Goal: Complete application form: Complete application form

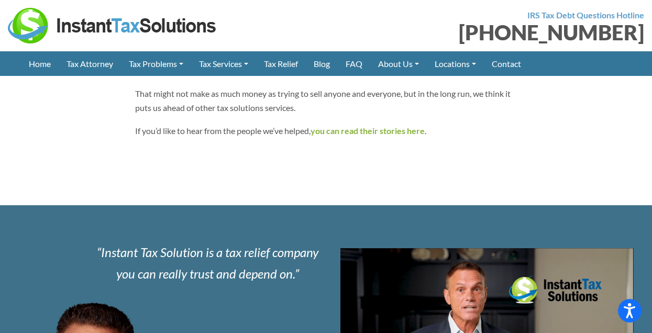
scroll to position [819, 0]
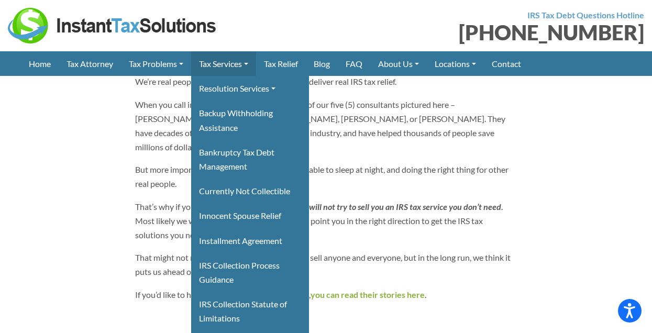
click at [246, 64] on link "Tax Services" at bounding box center [223, 63] width 65 height 25
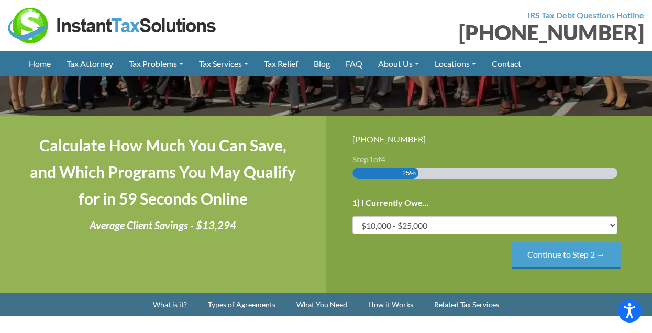
scroll to position [233, 0]
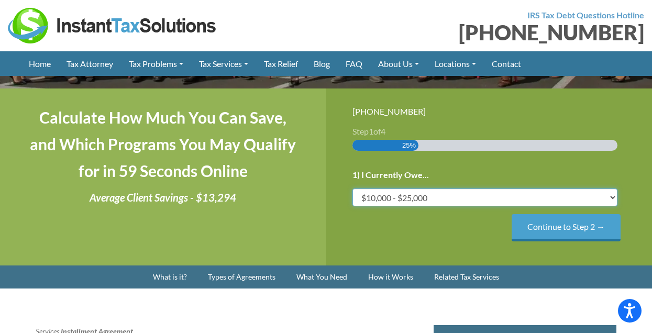
click at [424, 201] on select "Less than $10,000 $10,000 - $25,000 $25,000 - $50,000 $50,000 - $75,000 $75,000+" at bounding box center [484, 197] width 265 height 18
select select "over-75"
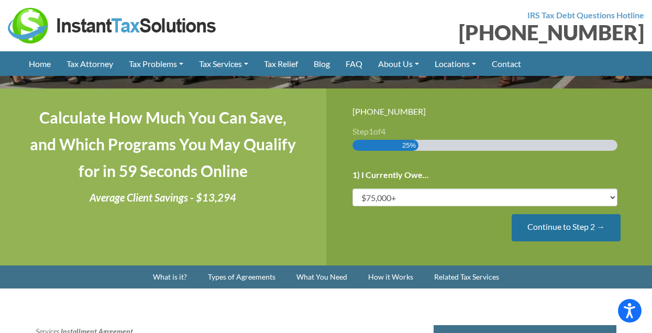
click at [530, 231] on input "Continue to Step 2 →" at bounding box center [566, 227] width 109 height 27
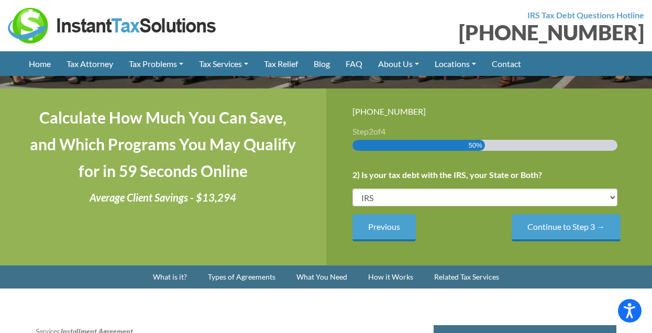
scroll to position [0, 0]
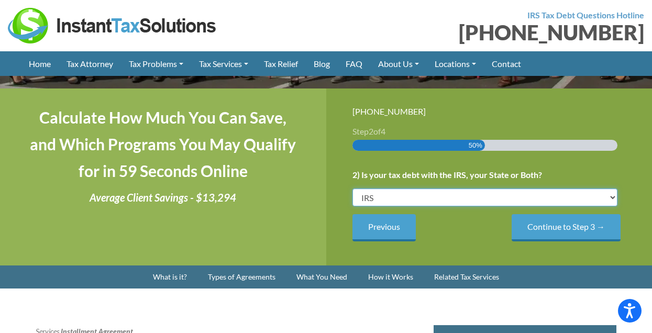
click at [512, 201] on select "IRS State Both IRS and State" at bounding box center [484, 197] width 265 height 18
select select "Both IRS and State"
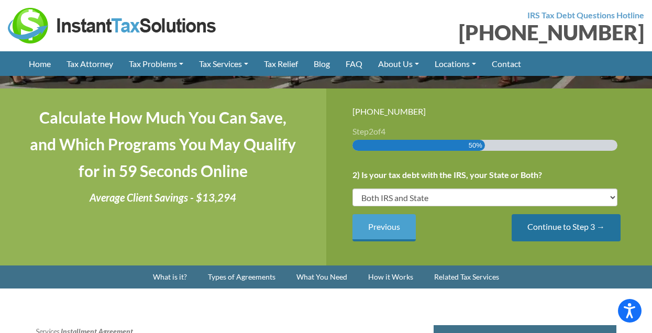
click at [528, 228] on input "Continue to Step 3 →" at bounding box center [566, 227] width 109 height 27
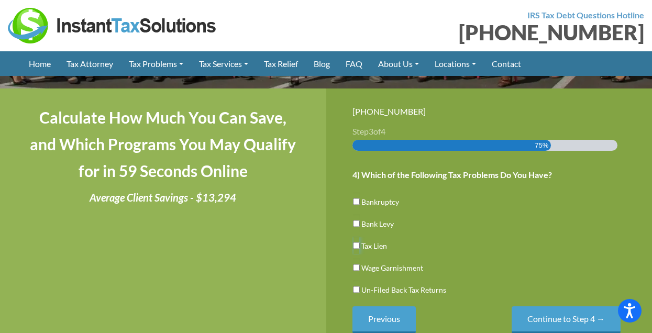
click at [353, 241] on input "Tax Lien" at bounding box center [356, 246] width 7 height 18
checkbox input "true"
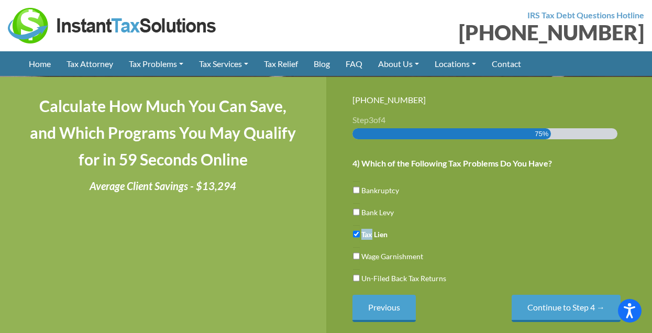
scroll to position [262, 0]
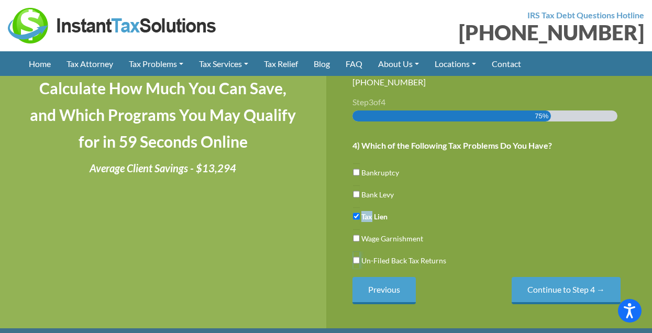
click at [357, 259] on input "Un-Filed Back Tax Returns" at bounding box center [356, 260] width 7 height 18
checkbox input "true"
drag, startPoint x: 384, startPoint y: 195, endPoint x: 391, endPoint y: 191, distance: 8.3
click at [384, 193] on label "Bank Levy" at bounding box center [377, 194] width 32 height 11
click at [360, 193] on input "Bank Levy" at bounding box center [356, 194] width 7 height 18
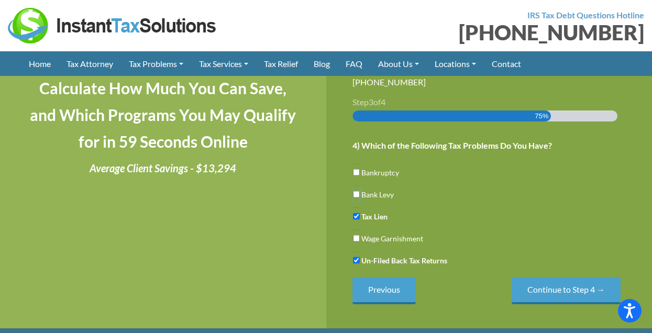
checkbox input "true"
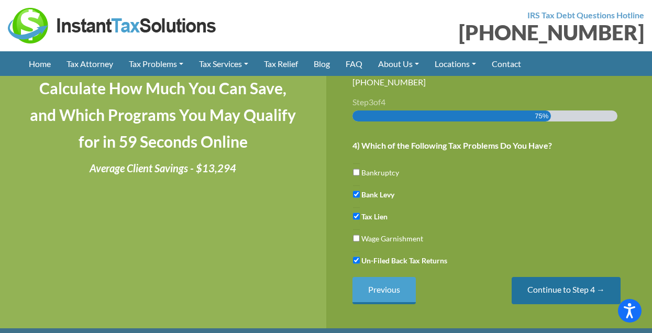
drag, startPoint x: 559, startPoint y: 293, endPoint x: 558, endPoint y: 285, distance: 7.5
click at [559, 292] on input "Continue to Step 4 →" at bounding box center [566, 290] width 109 height 27
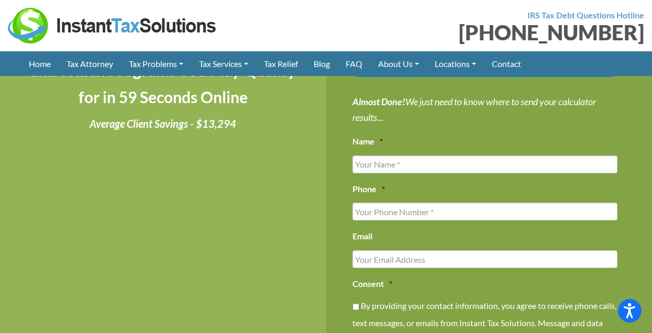
scroll to position [308, 0]
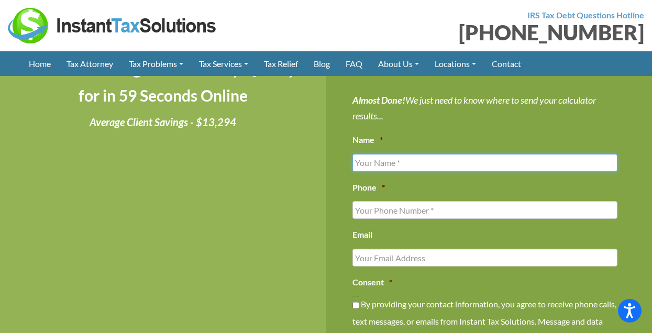
click at [509, 159] on input "Name *" at bounding box center [484, 163] width 265 height 18
type input "Michael P Peterson-Meister"
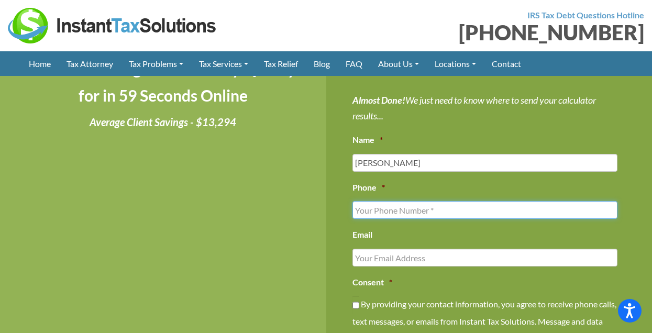
type input "6084461213"
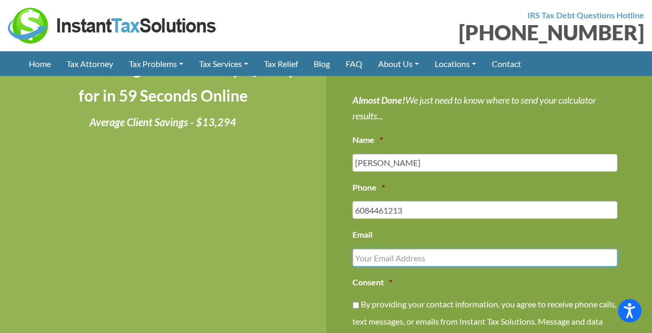
type input "michael.peterson.meister@gmail.com"
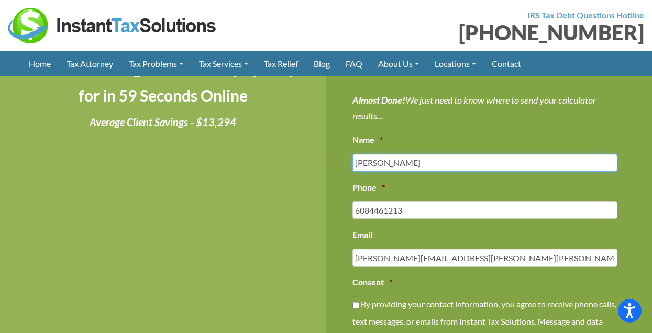
type input "(608) 446-1213"
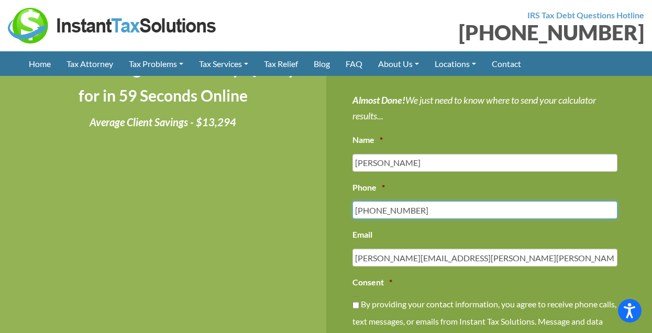
click at [420, 211] on input "(608) 446-1213" at bounding box center [484, 210] width 265 height 18
click at [419, 210] on input "(608) 446-1213" at bounding box center [484, 210] width 265 height 18
drag, startPoint x: 376, startPoint y: 210, endPoint x: 405, endPoint y: 215, distance: 29.7
click at [405, 215] on input "(608) 446-1213" at bounding box center [484, 210] width 265 height 18
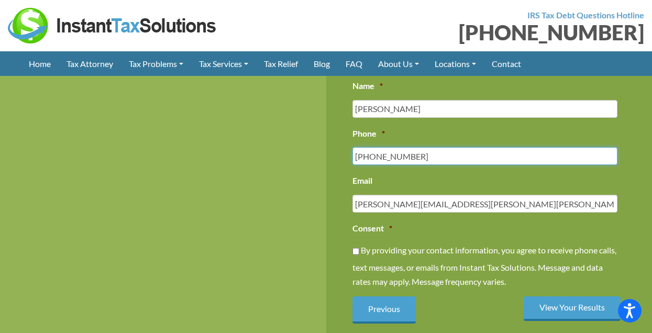
scroll to position [381, 0]
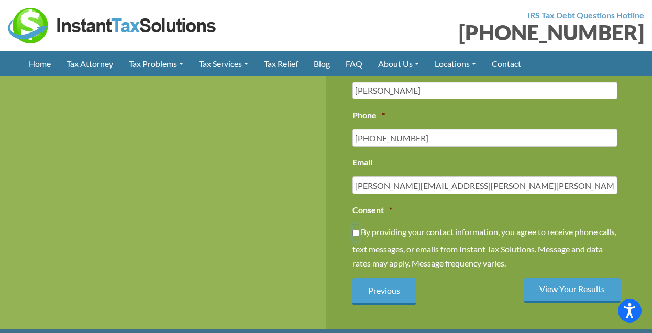
click at [356, 232] on input "By providing your contact information, you agree to receive phone calls, text m…" at bounding box center [355, 233] width 7 height 18
checkbox input "true"
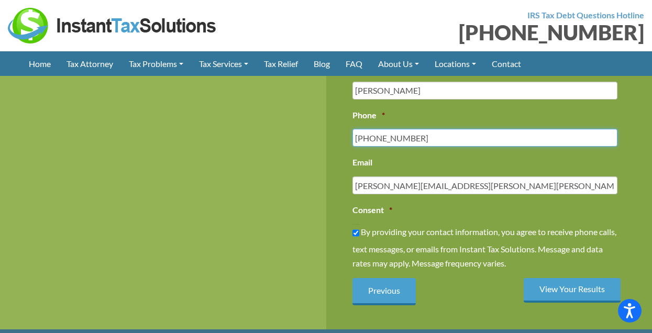
drag, startPoint x: 378, startPoint y: 138, endPoint x: 441, endPoint y: 140, distance: 62.8
click at [441, 140] on input "(608) 446-1213" at bounding box center [484, 138] width 265 height 18
click at [437, 139] on input "(608) 446-1213" at bounding box center [484, 138] width 265 height 18
drag, startPoint x: 374, startPoint y: 139, endPoint x: 423, endPoint y: 143, distance: 48.9
click at [423, 143] on input "(608) 446-1213" at bounding box center [484, 138] width 265 height 18
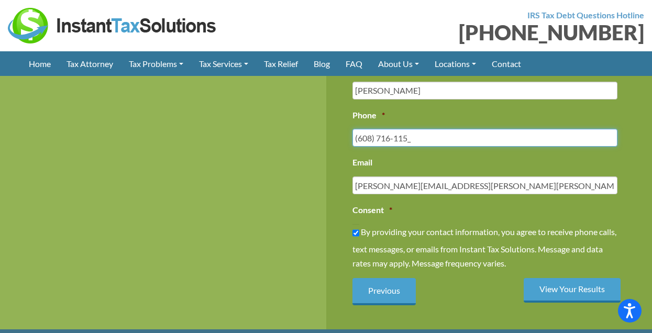
type input "(608) 716-1156"
